Goal: Check status: Check status

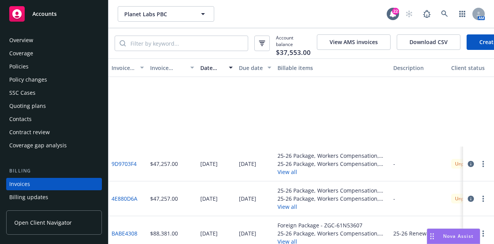
scroll to position [131, 0]
